Goal: Task Accomplishment & Management: Use online tool/utility

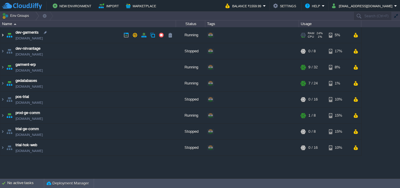
drag, startPoint x: 2, startPoint y: 35, endPoint x: 6, endPoint y: 43, distance: 9.2
click at [3, 35] on img at bounding box center [2, 35] width 5 height 16
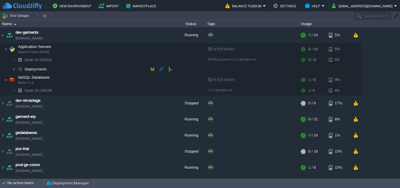
click at [13, 69] on img at bounding box center [14, 69] width 4 height 9
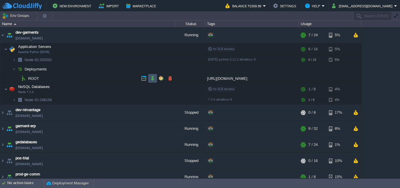
click at [153, 78] on button "button" at bounding box center [152, 78] width 5 height 5
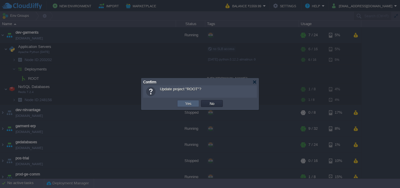
click at [196, 102] on td "Yes" at bounding box center [188, 103] width 22 height 7
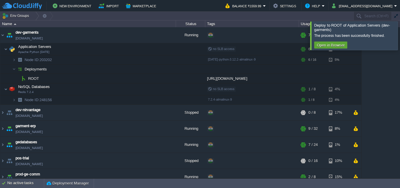
click at [399, 34] on div at bounding box center [407, 35] width 0 height 28
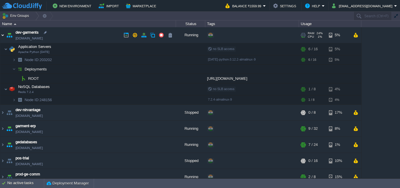
click at [4, 35] on img at bounding box center [2, 35] width 5 height 16
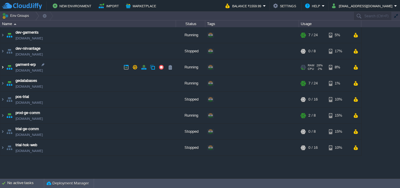
click at [1, 67] on img at bounding box center [2, 67] width 5 height 16
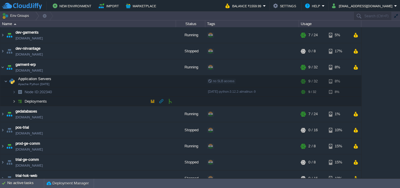
click at [16, 102] on img at bounding box center [14, 101] width 4 height 9
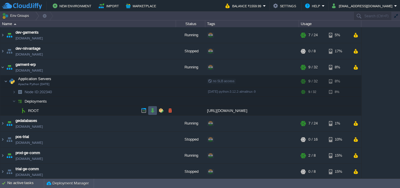
click at [153, 111] on button "button" at bounding box center [152, 110] width 5 height 5
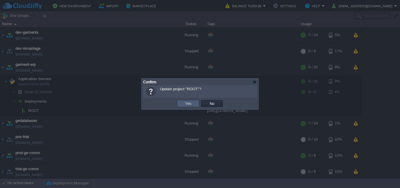
click at [190, 104] on button "Yes" at bounding box center [188, 103] width 10 height 5
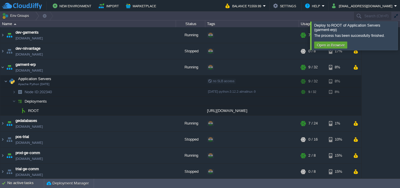
click at [399, 35] on div at bounding box center [407, 35] width 0 height 28
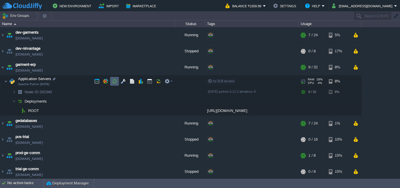
click at [114, 81] on button "button" at bounding box center [114, 81] width 5 height 5
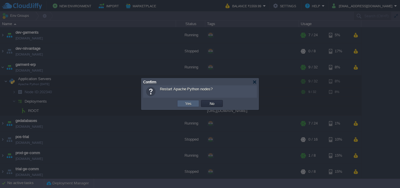
click at [190, 102] on button "Yes" at bounding box center [188, 103] width 10 height 5
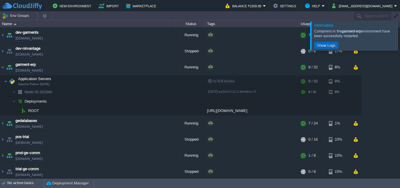
click at [331, 43] on button "Show Logs" at bounding box center [326, 45] width 22 height 5
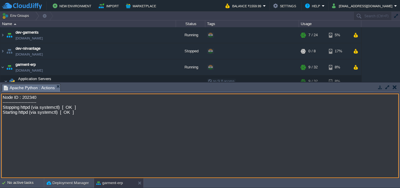
click at [395, 86] on button "button" at bounding box center [394, 87] width 4 height 5
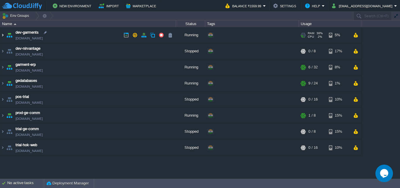
click at [2, 35] on img at bounding box center [2, 35] width 5 height 16
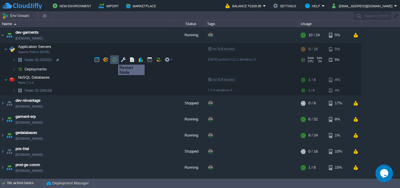
click at [113, 59] on button "button" at bounding box center [114, 59] width 5 height 5
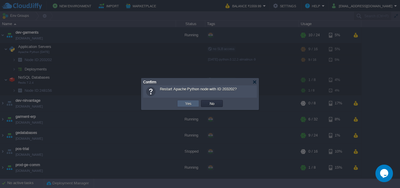
click at [195, 103] on td "Yes" at bounding box center [188, 103] width 22 height 7
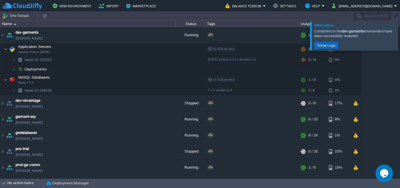
click at [324, 45] on button "Show Logs" at bounding box center [326, 45] width 22 height 5
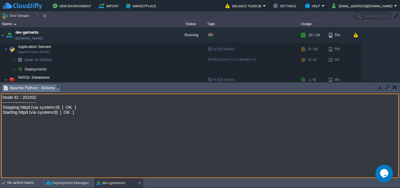
click at [395, 89] on button "button" at bounding box center [394, 87] width 4 height 5
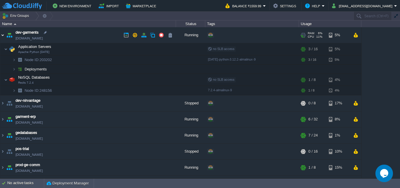
click at [2, 36] on img at bounding box center [2, 35] width 5 height 16
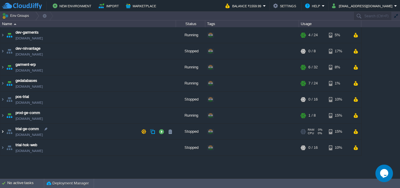
click at [2, 132] on img at bounding box center [2, 132] width 5 height 16
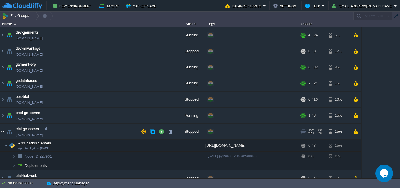
click at [3, 131] on img at bounding box center [2, 132] width 5 height 16
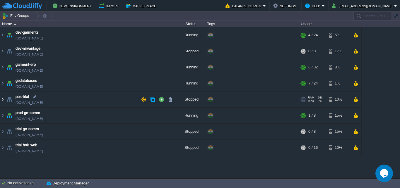
click at [4, 99] on img at bounding box center [2, 100] width 5 height 16
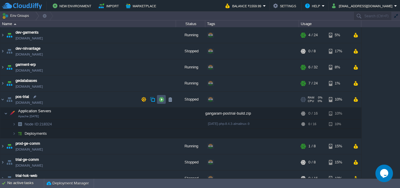
click at [161, 100] on button "button" at bounding box center [161, 99] width 5 height 5
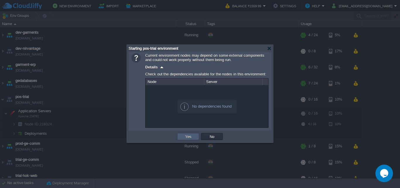
click at [189, 137] on button "Yes" at bounding box center [188, 136] width 10 height 5
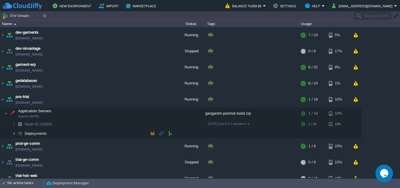
click at [14, 133] on img at bounding box center [14, 133] width 4 height 9
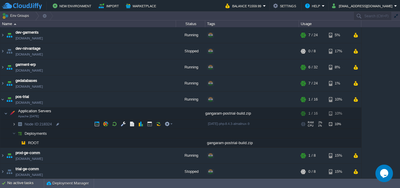
click at [14, 123] on img at bounding box center [14, 124] width 4 height 9
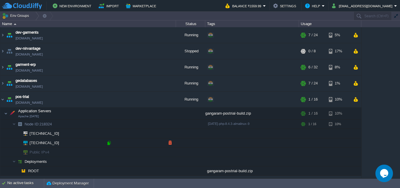
click at [109, 143] on div at bounding box center [108, 142] width 5 height 5
